Goal: Navigation & Orientation: Find specific page/section

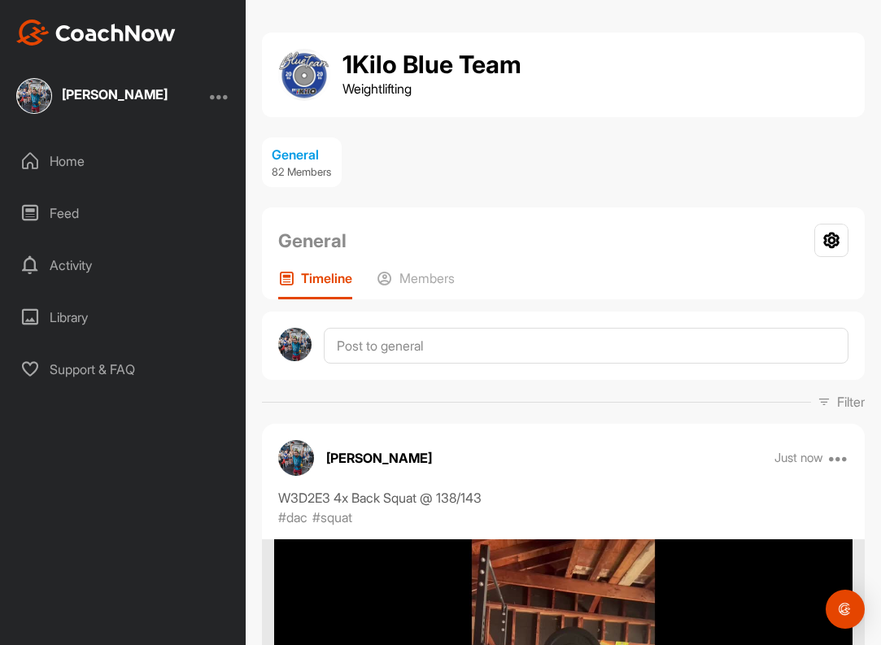
click at [50, 46] on div "[PERSON_NAME] Home Feed Activity Library Support & FAQ" at bounding box center [123, 322] width 246 height 645
click at [51, 40] on img at bounding box center [96, 33] width 160 height 26
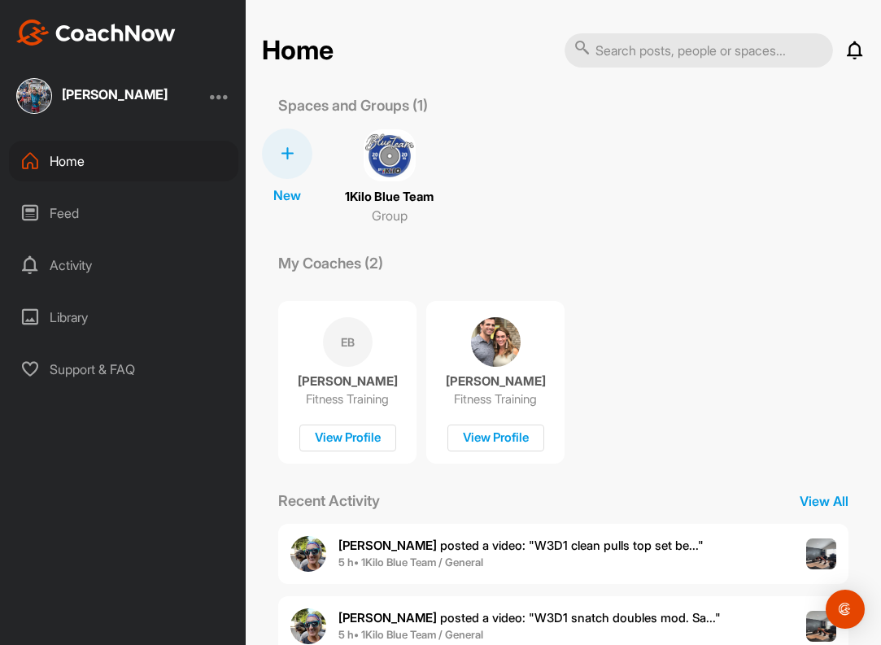
click at [401, 158] on img at bounding box center [390, 155] width 52 height 52
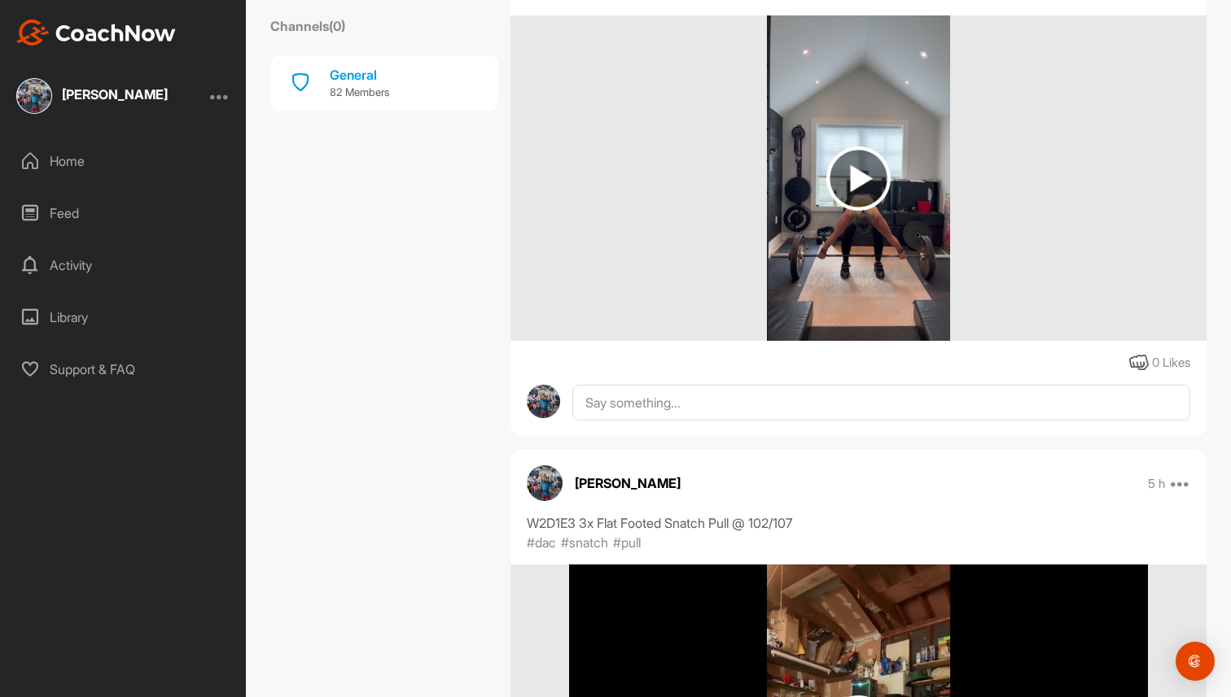
scroll to position [8167, 0]
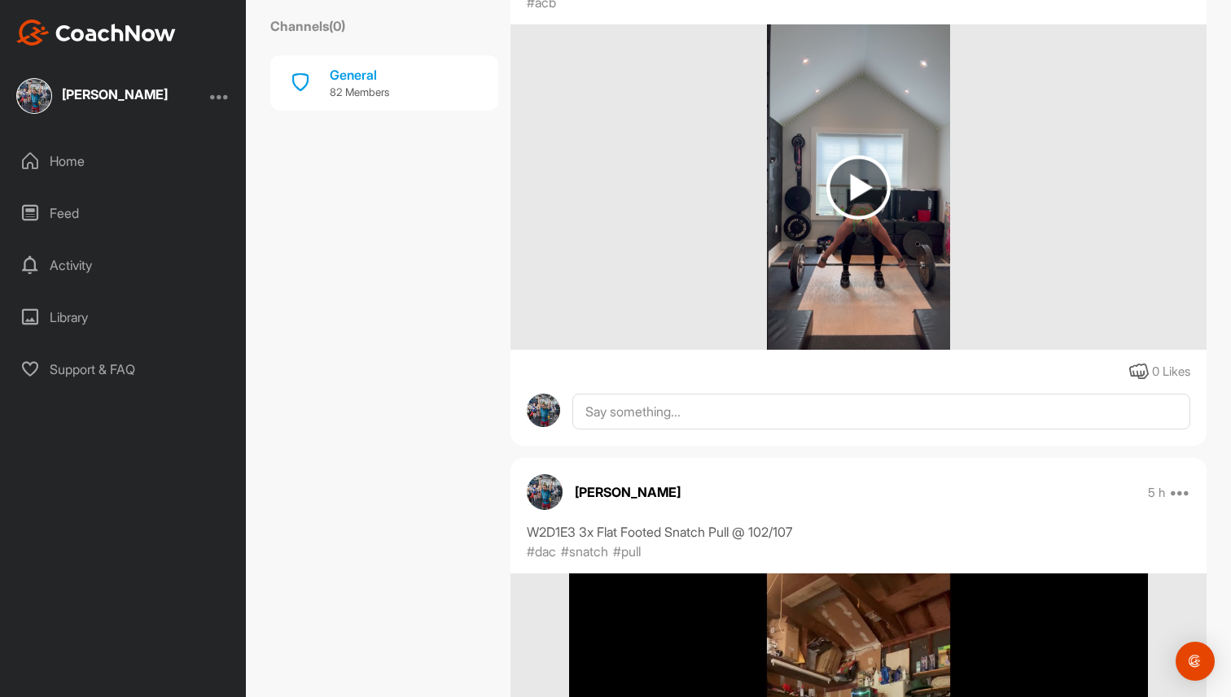
click at [96, 34] on img at bounding box center [96, 33] width 160 height 26
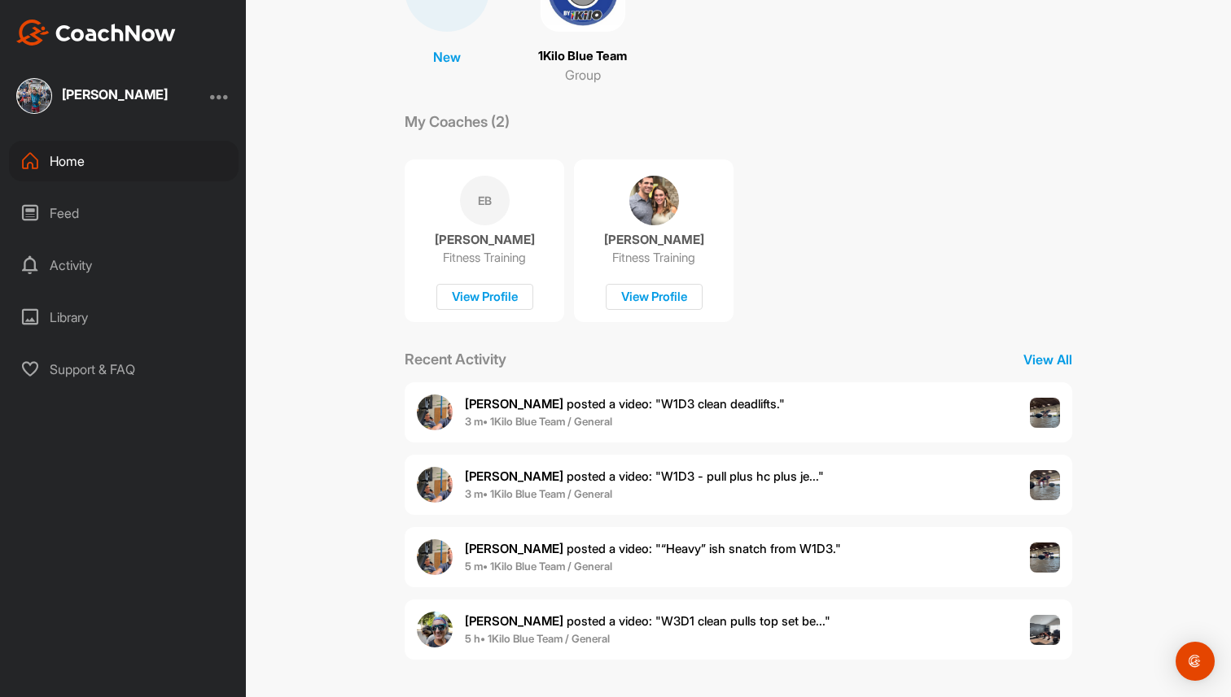
scroll to position [168, 0]
